Goal: Find specific page/section: Find specific page/section

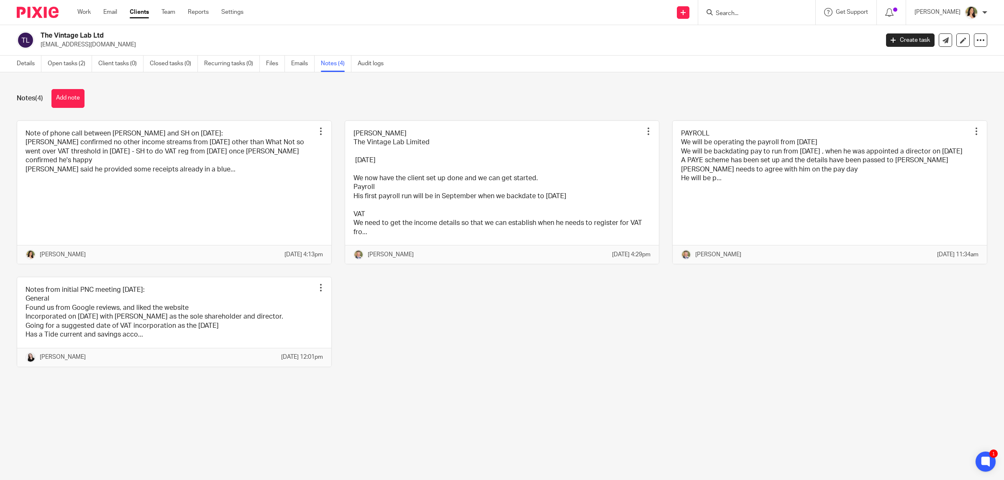
click at [729, 12] on input "Search" at bounding box center [752, 14] width 75 height 8
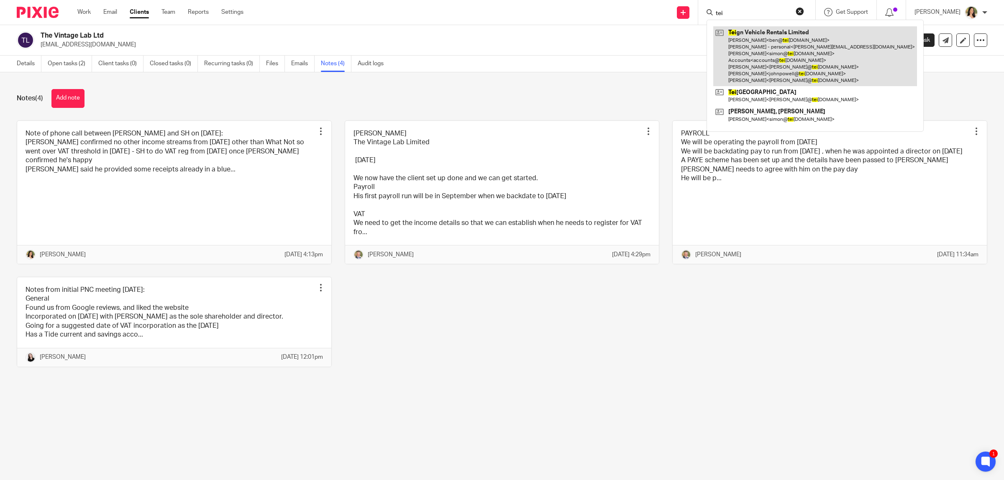
type input "tei"
click at [768, 49] on link at bounding box center [815, 56] width 204 height 60
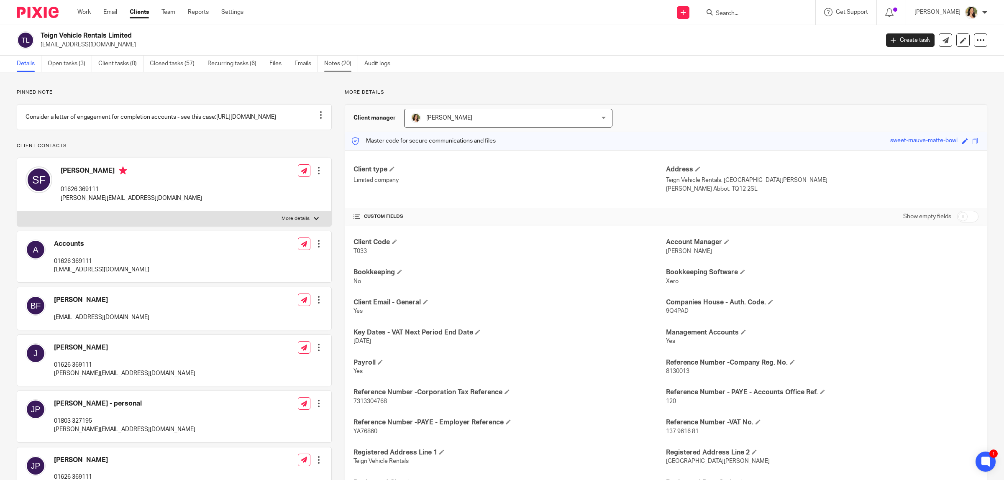
click at [347, 65] on link "Notes (20)" at bounding box center [341, 64] width 34 height 16
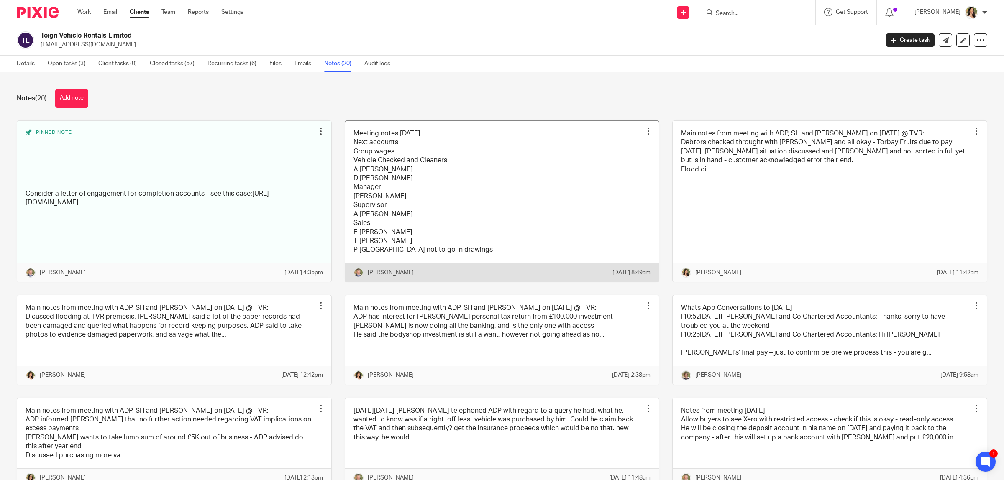
click at [392, 166] on link at bounding box center [502, 201] width 314 height 161
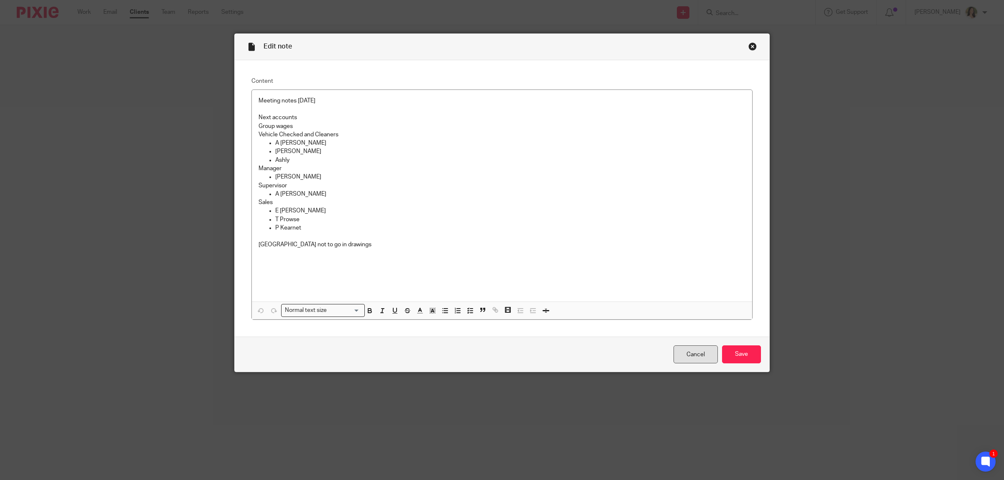
click at [690, 353] on link "Cancel" at bounding box center [695, 355] width 44 height 18
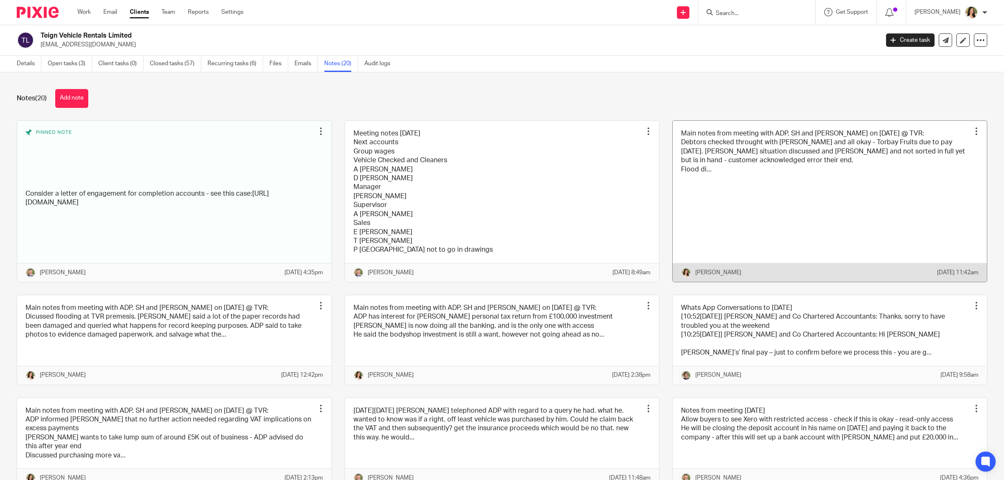
click at [733, 184] on link at bounding box center [830, 201] width 314 height 161
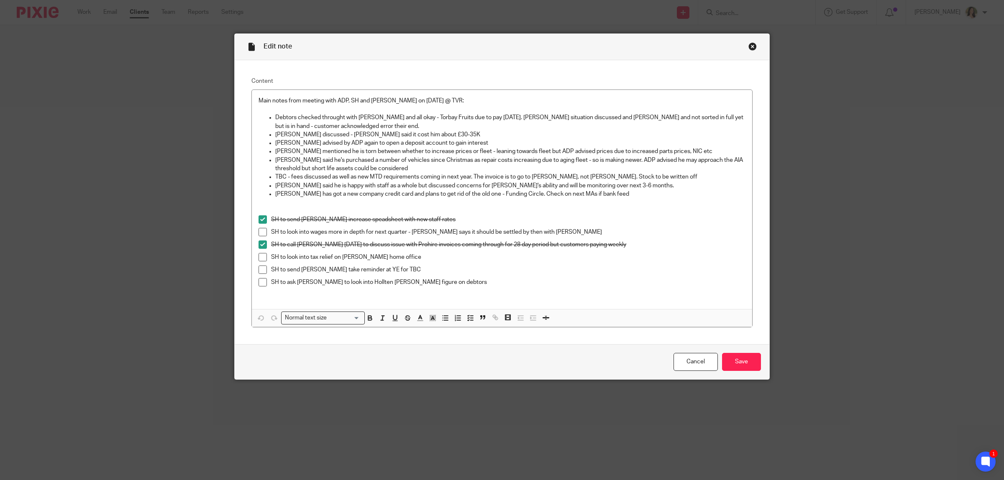
click at [101, 287] on div "Edit note Content Main notes from meeting with ADP, SH and Simon Fawcett on 27/…" at bounding box center [502, 240] width 1004 height 480
click at [750, 49] on div "Close this dialog window" at bounding box center [752, 46] width 8 height 8
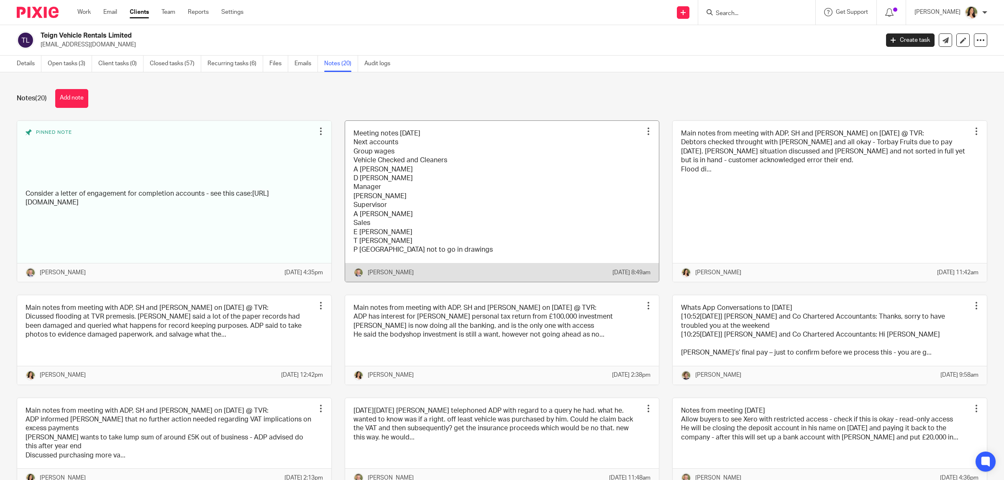
click at [429, 203] on link at bounding box center [502, 201] width 314 height 161
